Goal: Information Seeking & Learning: Find specific fact

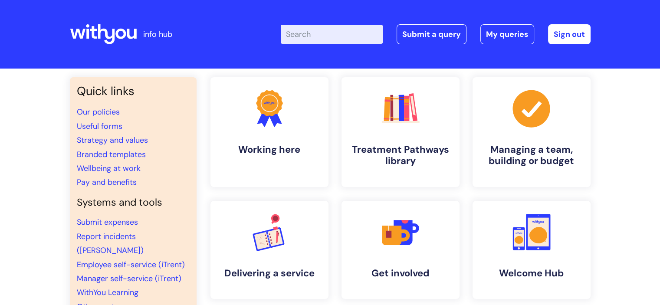
click at [297, 31] on input "Enter your search term here..." at bounding box center [332, 34] width 102 height 19
type input "drivin"
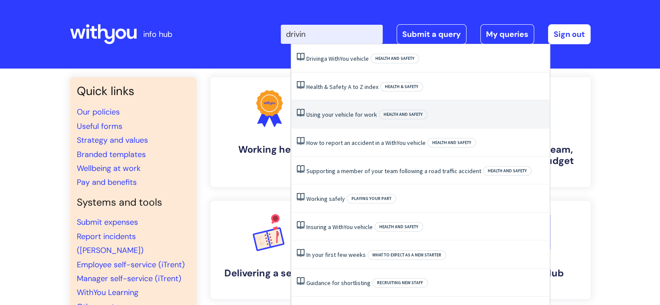
click at [336, 112] on link "Using your vehicle for work" at bounding box center [341, 115] width 71 height 8
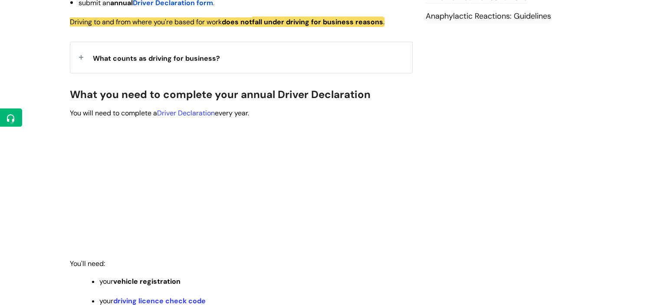
scroll to position [329, 0]
